Goal: Task Accomplishment & Management: Manage account settings

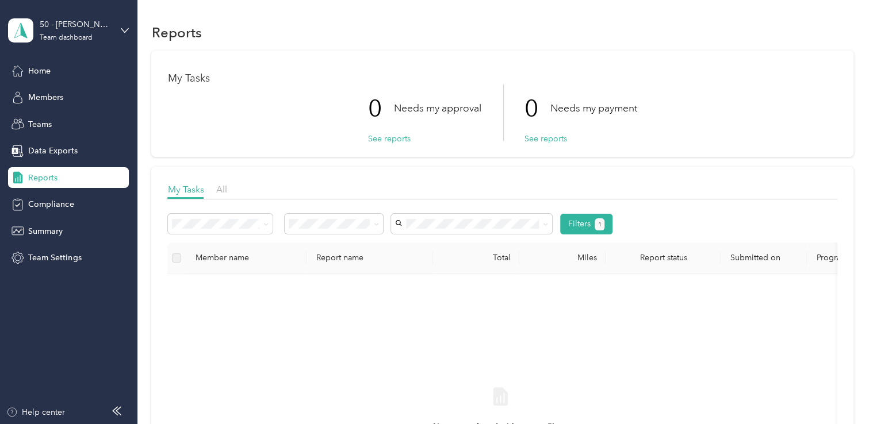
click at [34, 176] on span "Reports" at bounding box center [42, 178] width 29 height 12
click at [21, 77] on div "Home" at bounding box center [68, 70] width 121 height 21
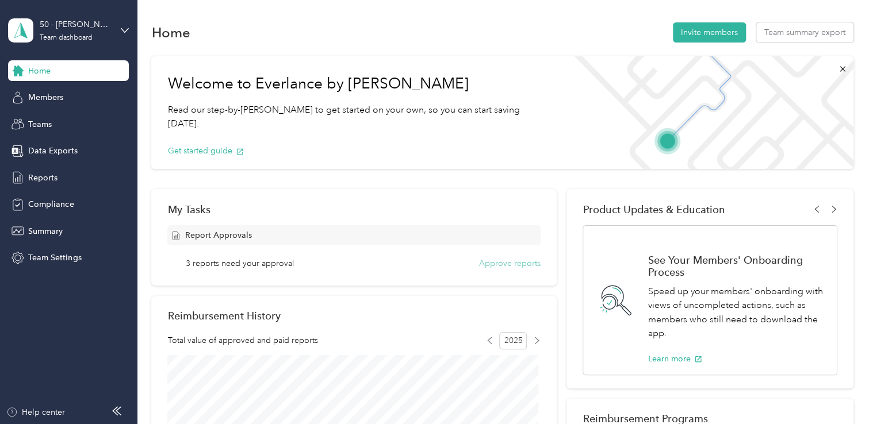
click at [528, 260] on button "Approve reports" at bounding box center [510, 264] width 62 height 12
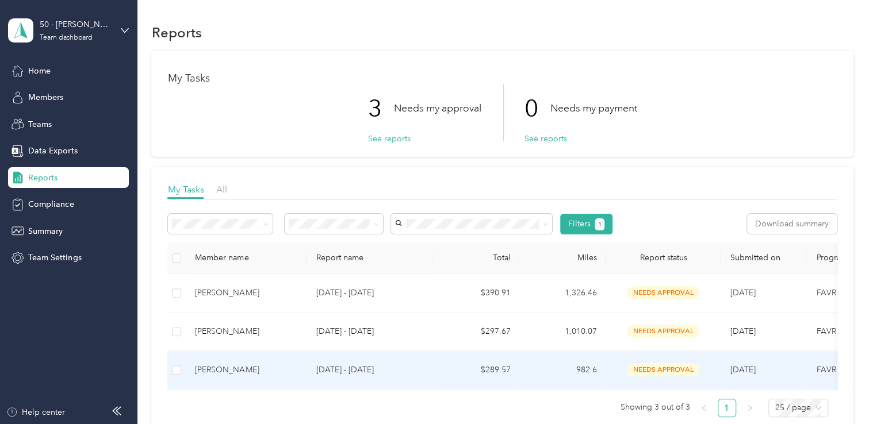
click at [213, 368] on div "[PERSON_NAME]" at bounding box center [246, 370] width 102 height 13
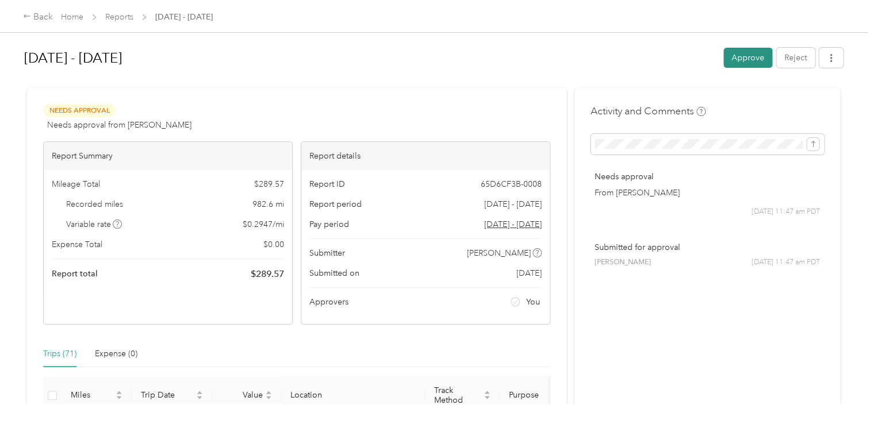
click at [733, 63] on button "Approve" at bounding box center [747, 58] width 49 height 20
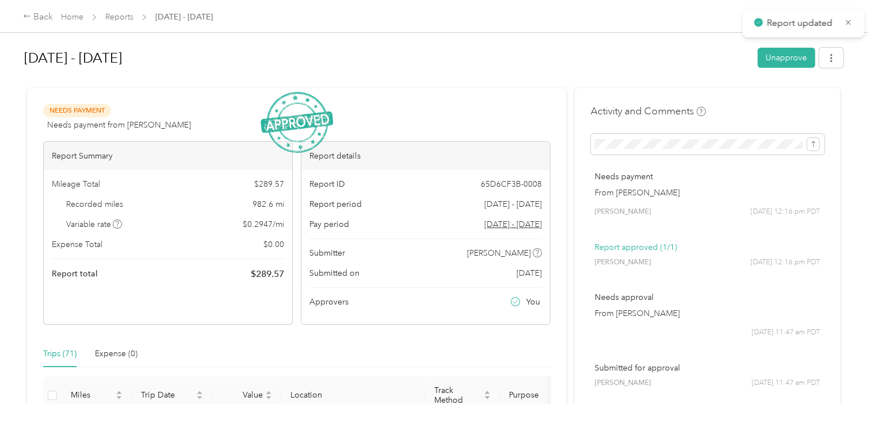
click at [233, 355] on div "Trips (71) Expense (0)" at bounding box center [296, 354] width 507 height 26
click at [37, 16] on div "Back" at bounding box center [38, 17] width 30 height 14
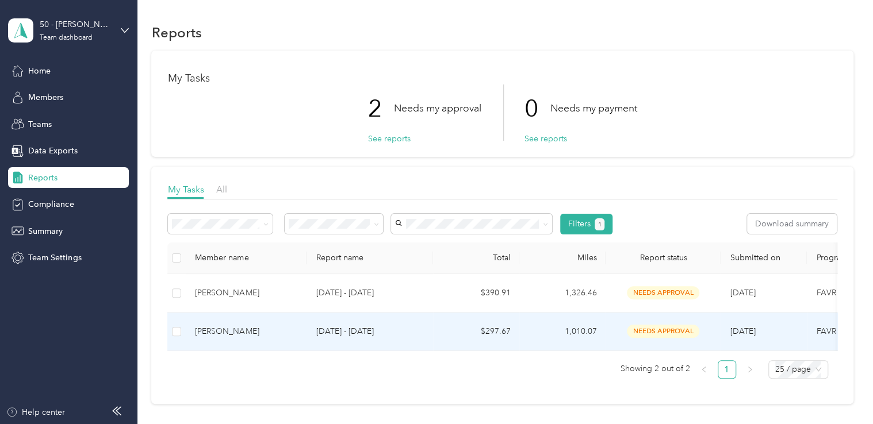
click at [214, 328] on div "[PERSON_NAME]" at bounding box center [246, 331] width 102 height 13
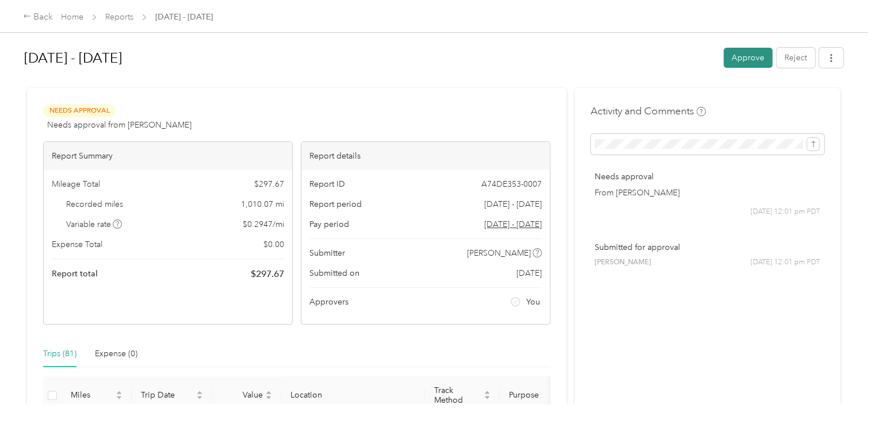
click at [748, 61] on button "Approve" at bounding box center [747, 58] width 49 height 20
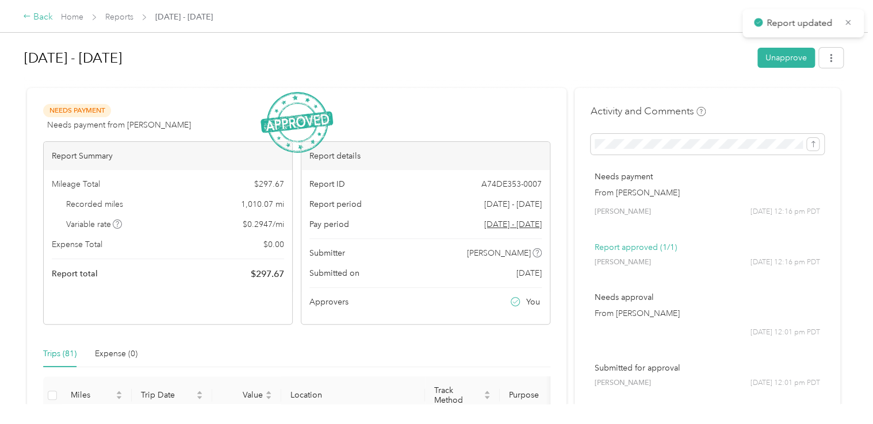
click at [36, 18] on div "Back" at bounding box center [38, 17] width 30 height 14
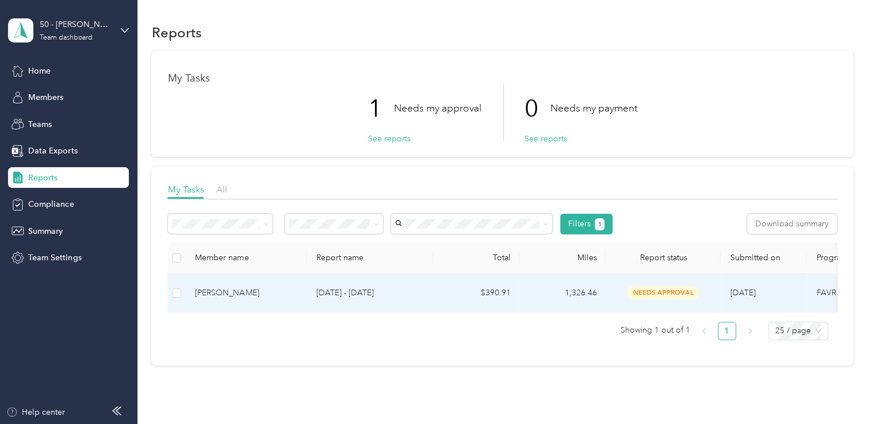
click at [205, 294] on div "[PERSON_NAME]" at bounding box center [246, 293] width 102 height 13
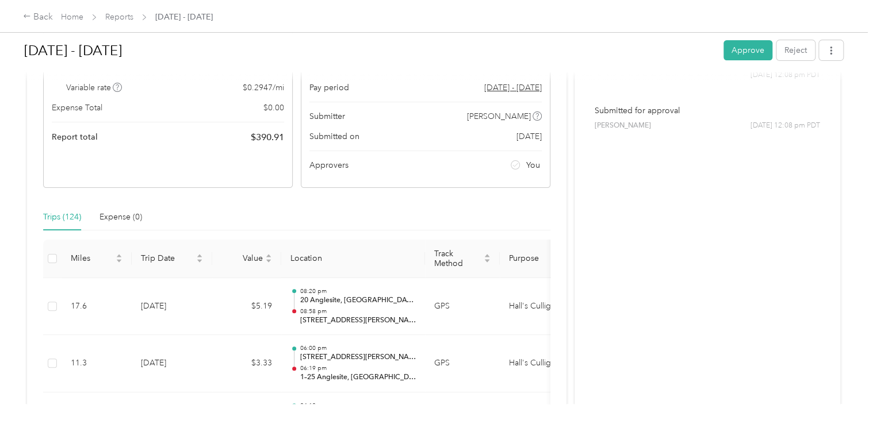
scroll to position [115, 0]
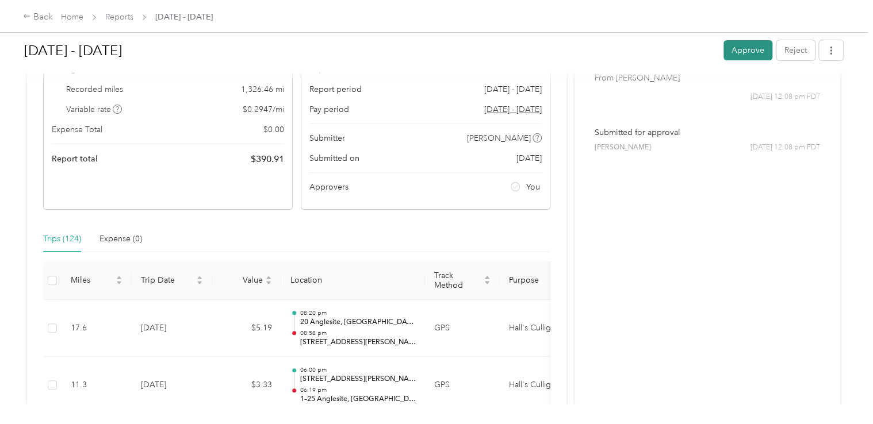
click at [736, 58] on button "Approve" at bounding box center [747, 50] width 49 height 20
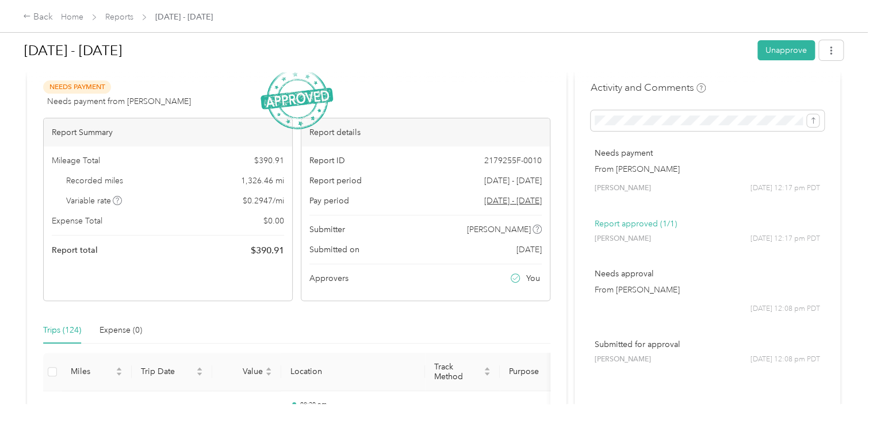
scroll to position [0, 0]
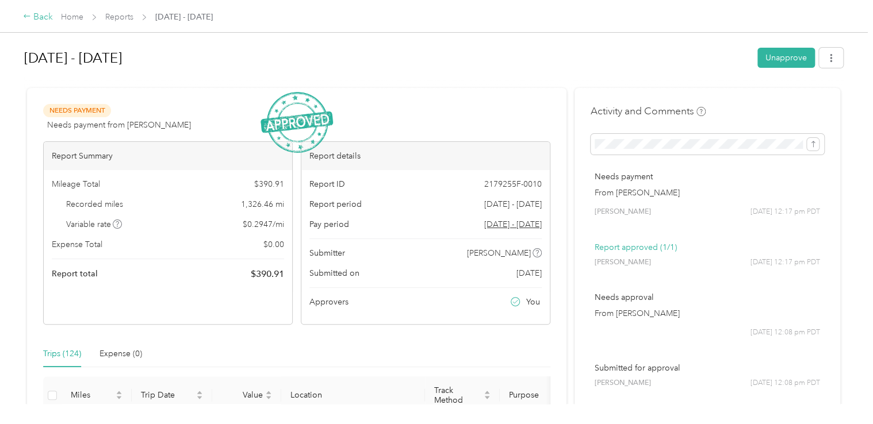
click at [34, 19] on div "Back" at bounding box center [38, 17] width 30 height 14
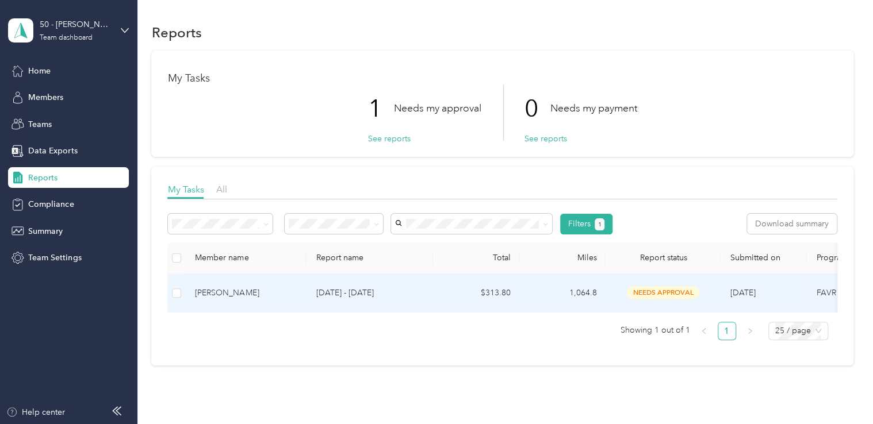
click at [220, 292] on div "[PERSON_NAME]" at bounding box center [246, 293] width 102 height 13
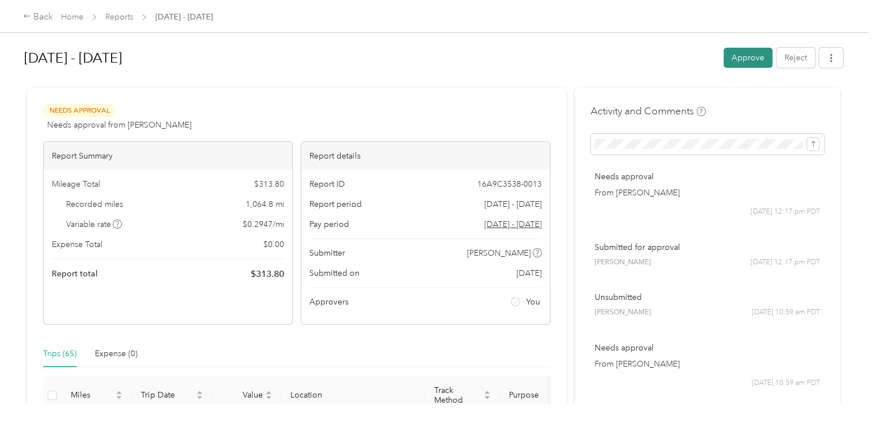
click at [731, 62] on button "Approve" at bounding box center [747, 58] width 49 height 20
